Goal: Navigation & Orientation: Find specific page/section

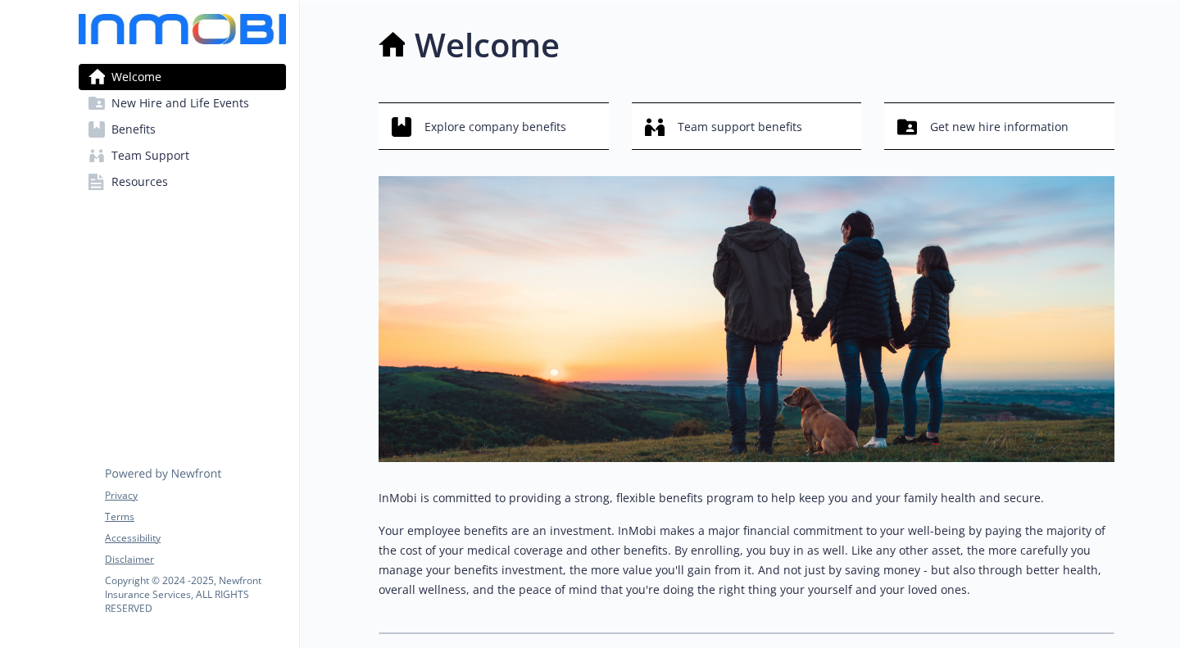
scroll to position [0, 12]
click at [135, 184] on span "Resources" at bounding box center [139, 182] width 57 height 26
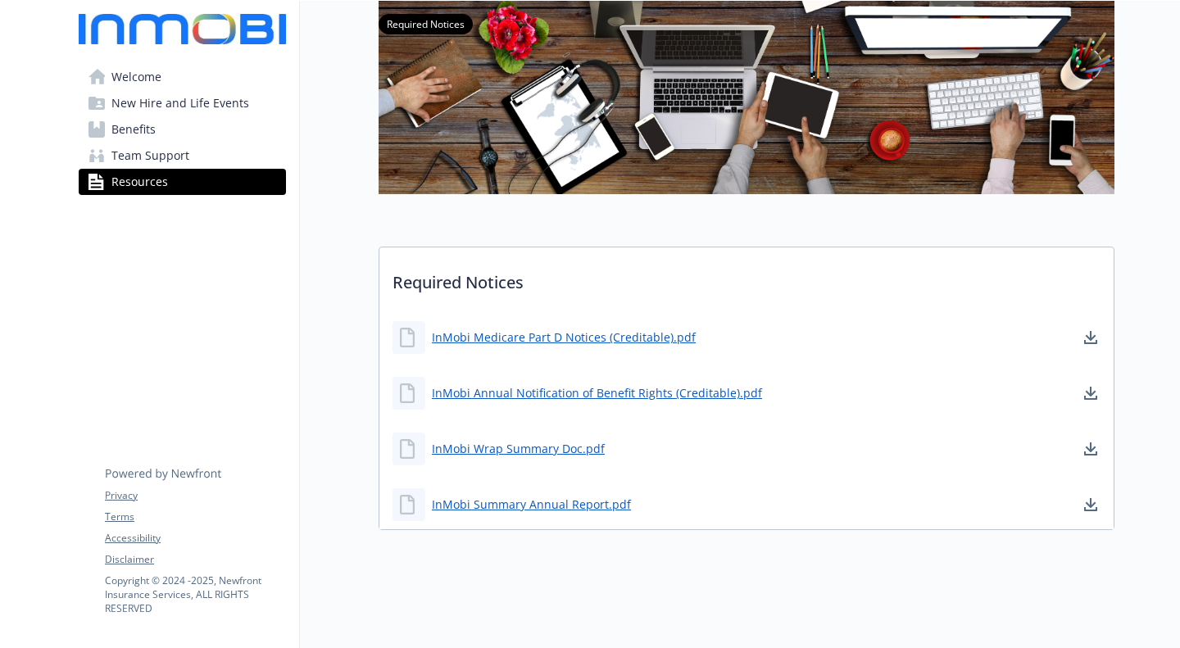
scroll to position [0, 12]
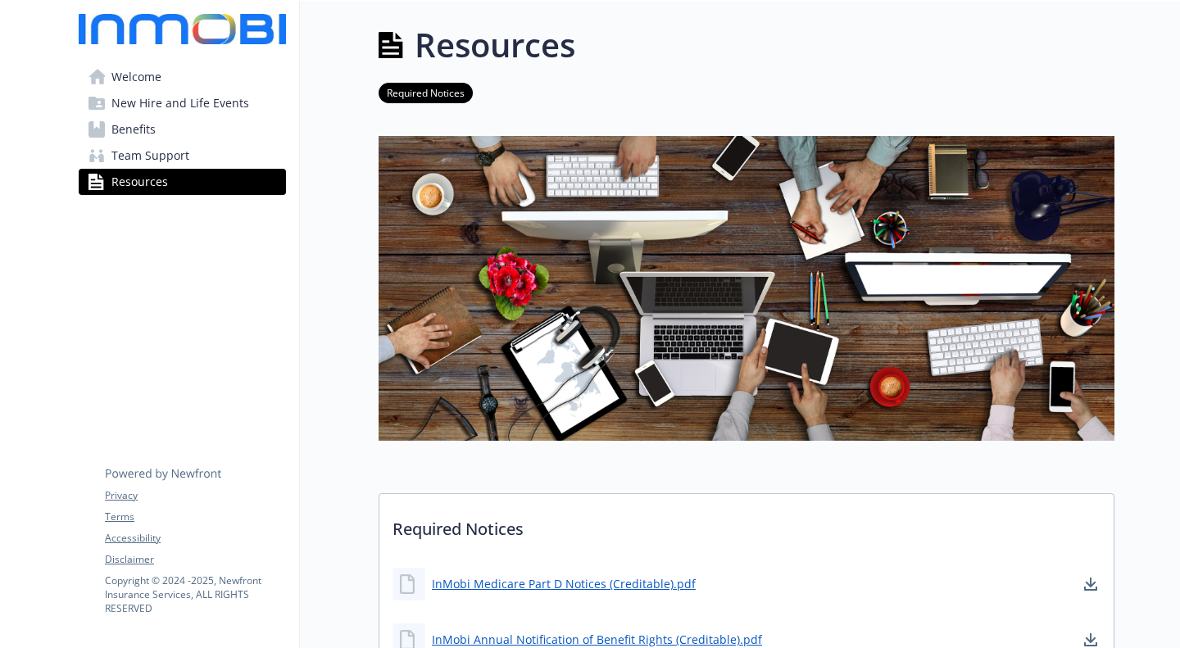
click at [131, 84] on span "Welcome" at bounding box center [136, 77] width 50 height 26
